Goal: Task Accomplishment & Management: Use online tool/utility

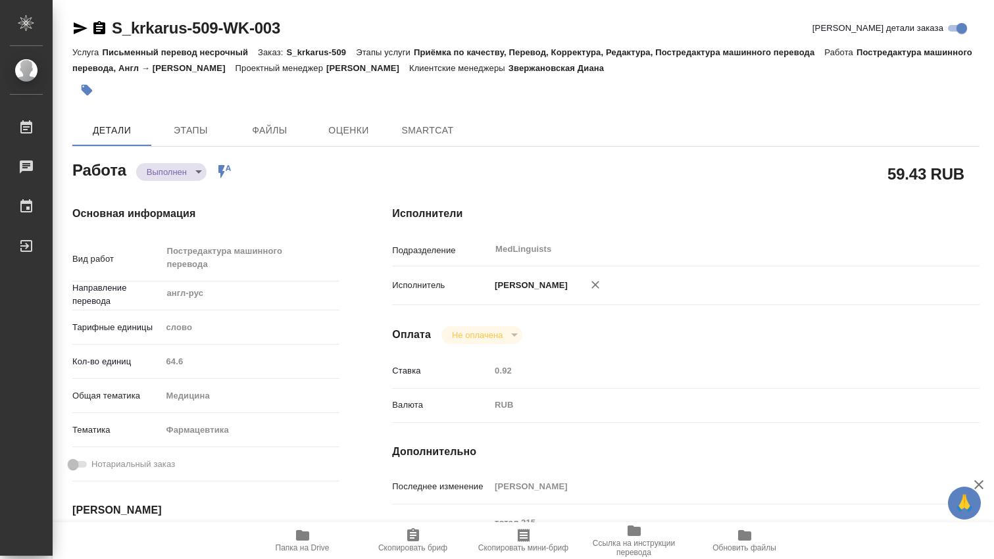
type textarea "x"
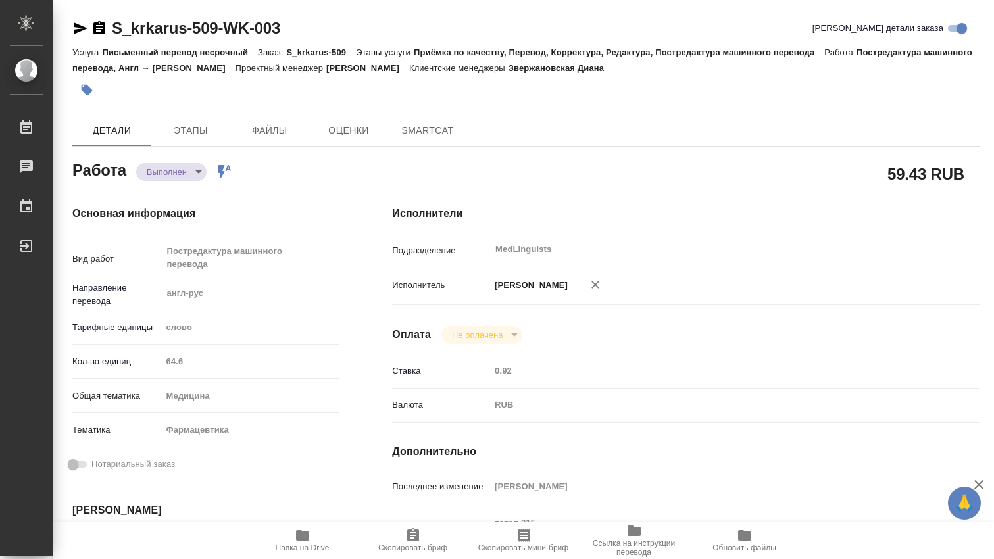
type textarea "x"
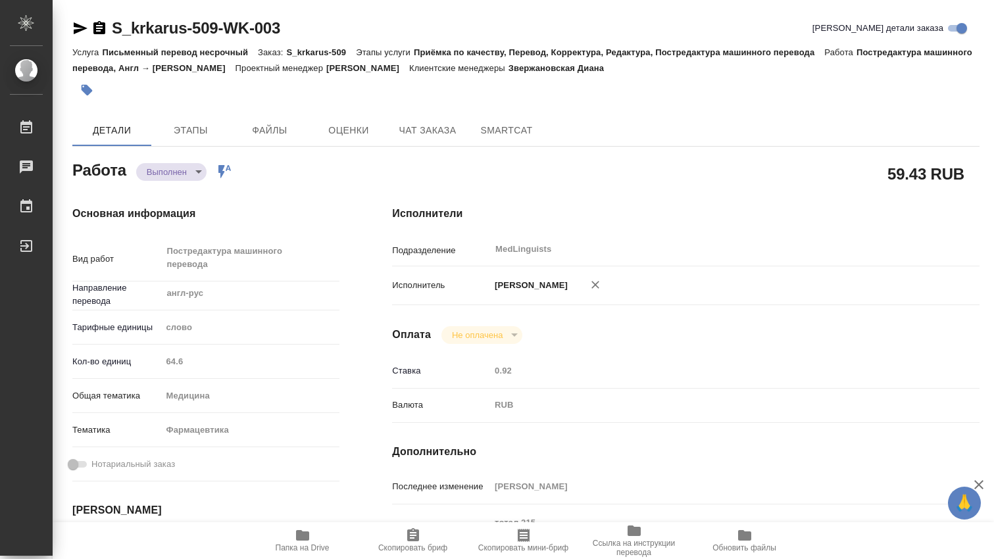
type textarea "x"
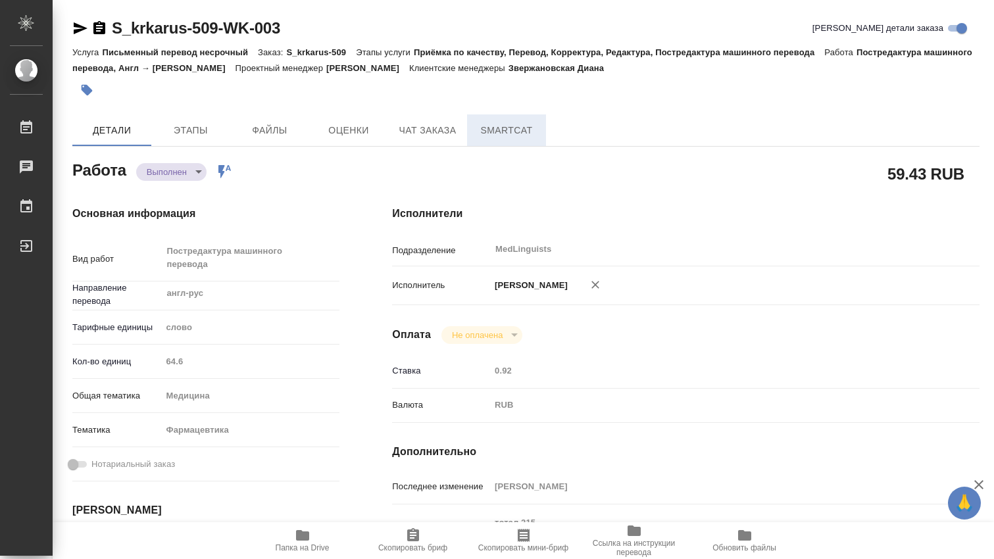
click at [532, 130] on span "SmartCat" at bounding box center [506, 130] width 63 height 16
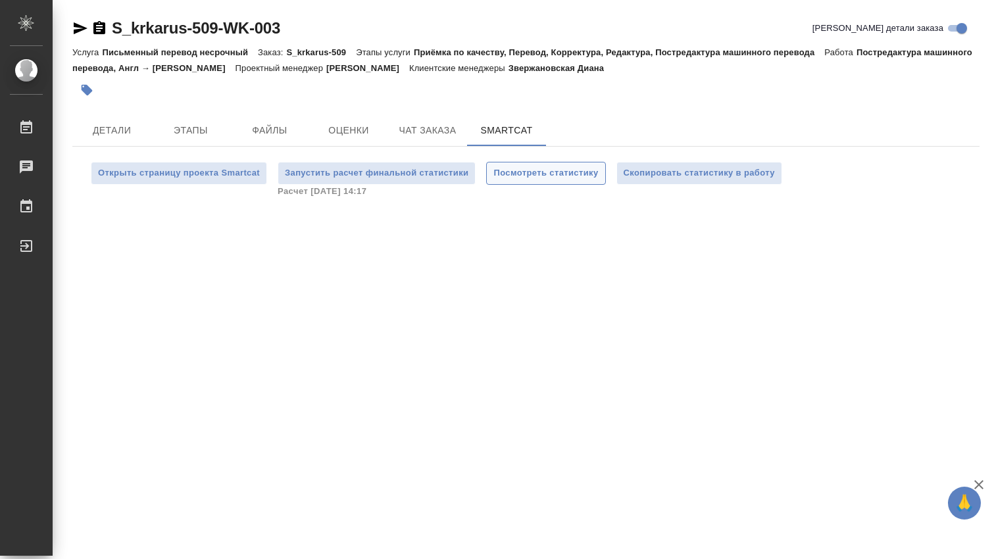
click at [546, 172] on span "Посмотреть статистику" at bounding box center [545, 173] width 105 height 15
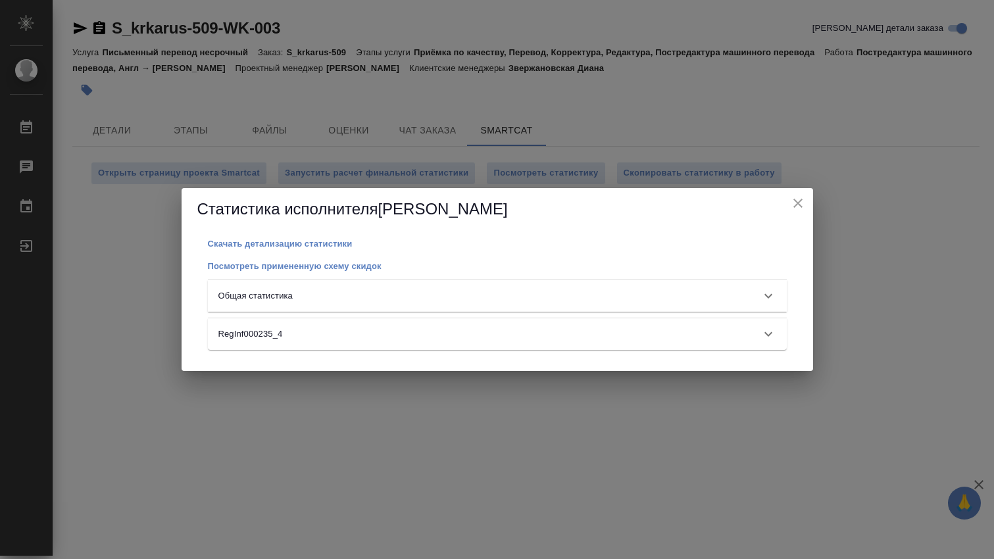
click at [771, 297] on icon at bounding box center [768, 296] width 16 height 16
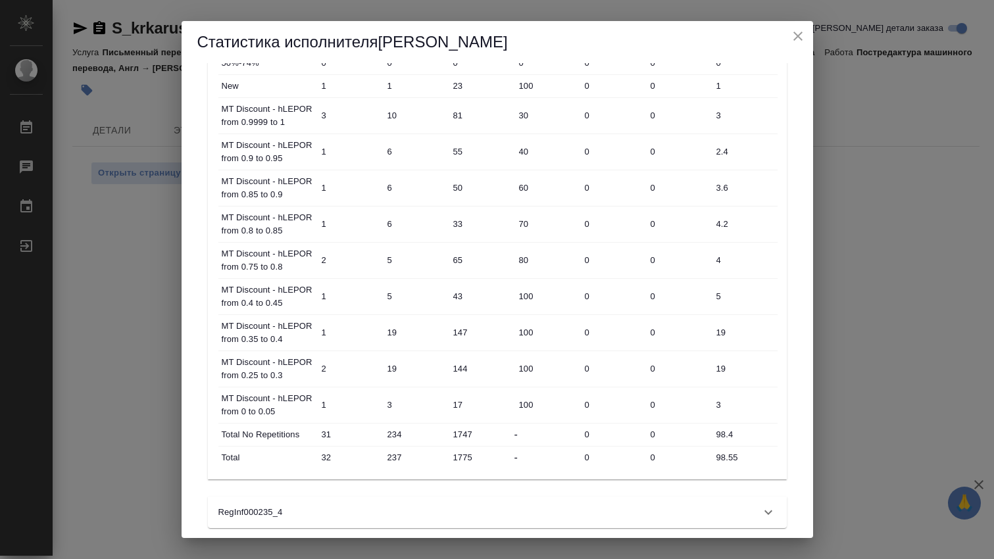
scroll to position [347, 0]
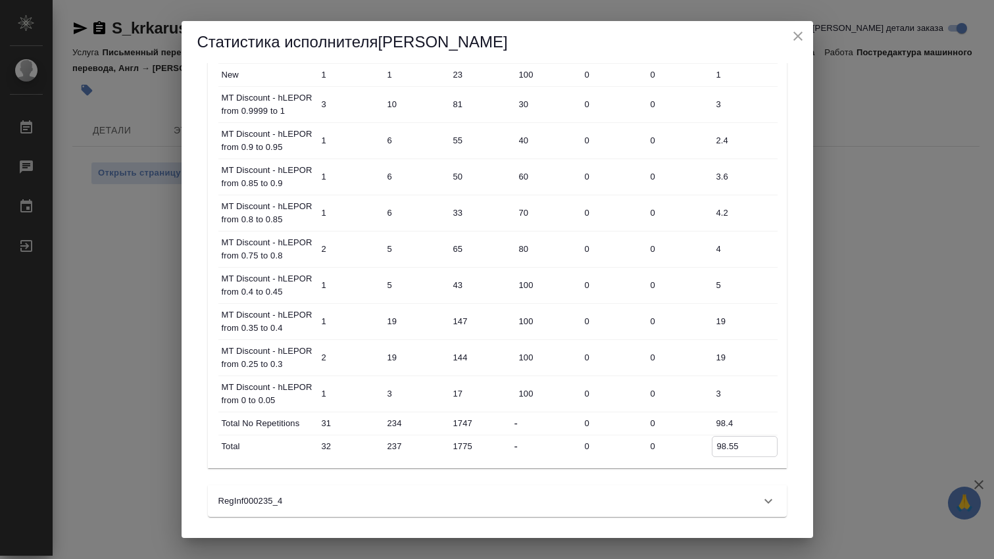
drag, startPoint x: 742, startPoint y: 447, endPoint x: 688, endPoint y: 448, distance: 53.9
click at [688, 448] on div "Total 32 237 1775 - 0 0 98.55" at bounding box center [497, 446] width 559 height 22
click at [803, 34] on icon "close" at bounding box center [798, 36] width 16 height 16
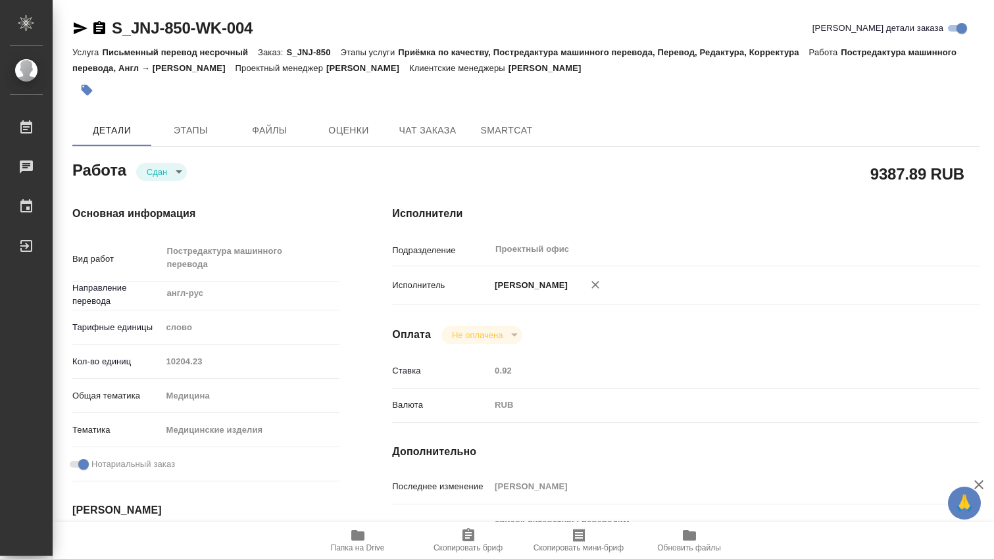
click at [150, 362] on div "Кол-во единиц 10204.23" at bounding box center [205, 361] width 267 height 23
